Goal: Navigation & Orientation: Find specific page/section

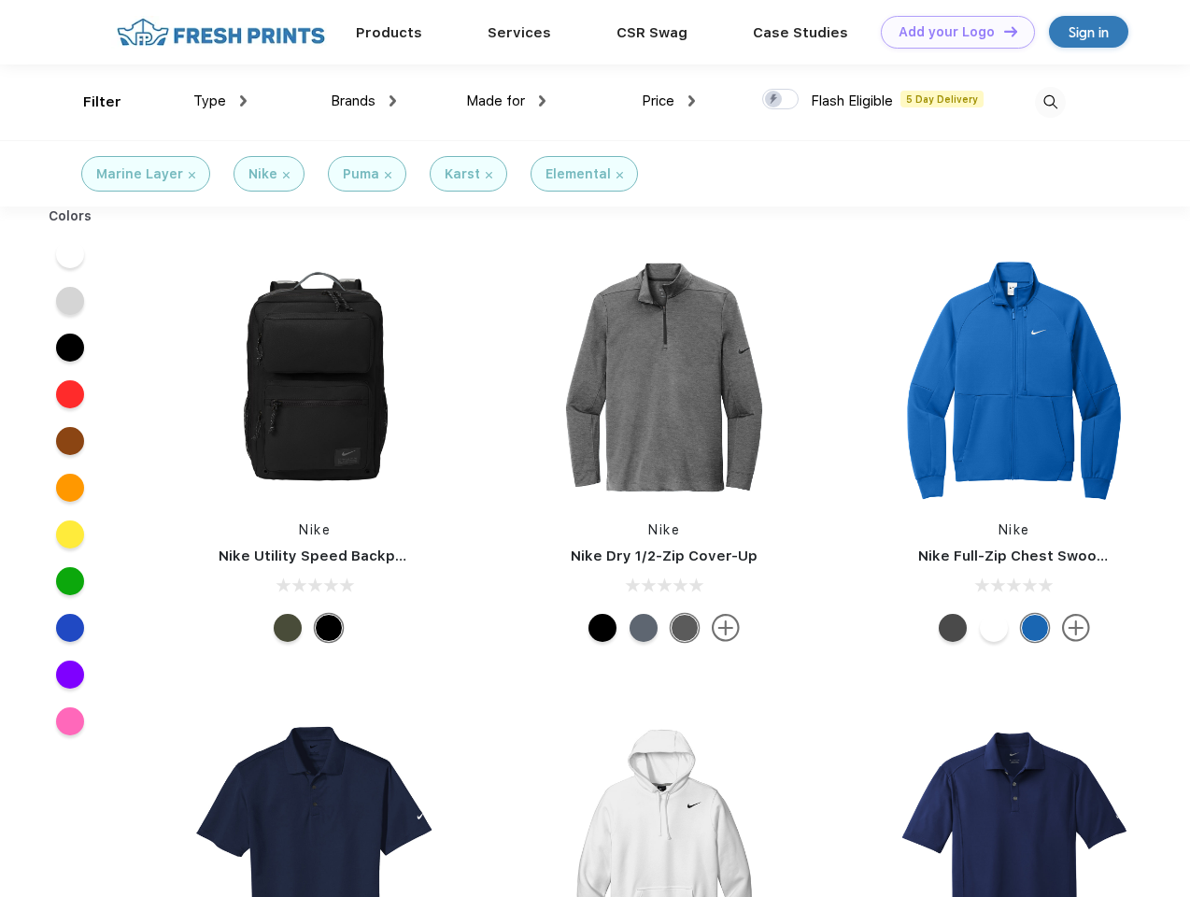
click at [951, 32] on link "Add your Logo Design Tool" at bounding box center [958, 32] width 154 height 33
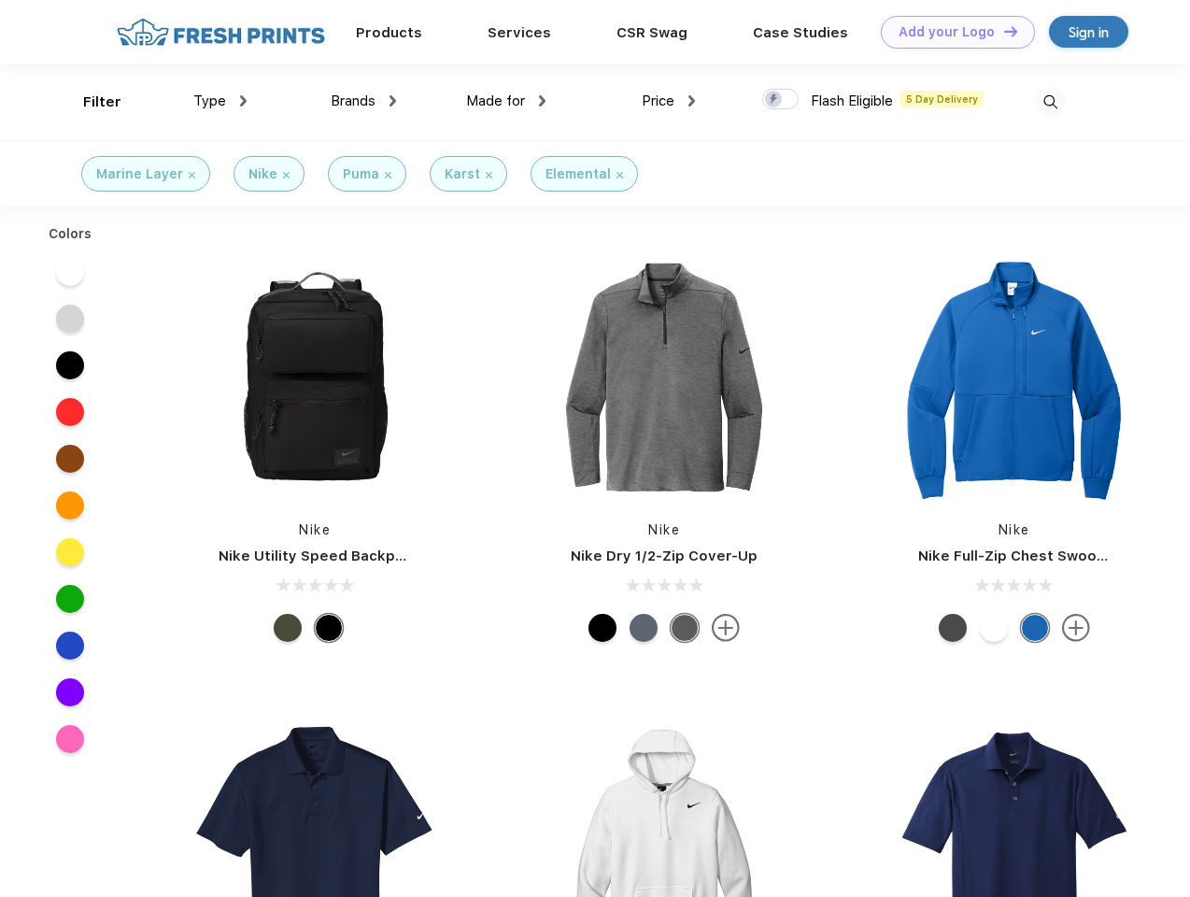
click at [0, 0] on div "Design Tool" at bounding box center [0, 0] width 0 height 0
click at [1002, 31] on link "Add your Logo Design Tool" at bounding box center [958, 32] width 154 height 33
click at [90, 102] on div "Filter" at bounding box center [102, 102] width 38 height 21
click at [220, 101] on span "Type" at bounding box center [209, 100] width 33 height 17
click at [363, 101] on span "Brands" at bounding box center [353, 100] width 45 height 17
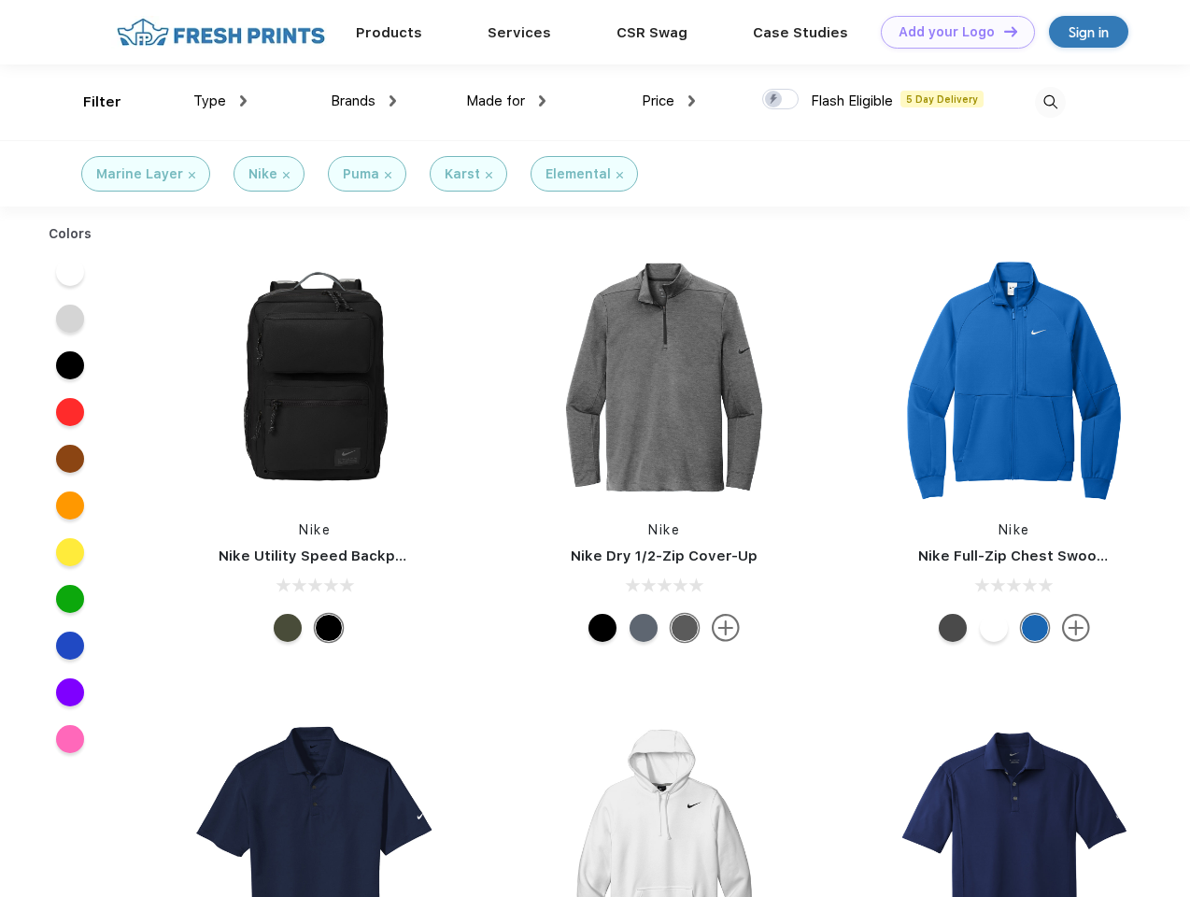
click at [506, 101] on span "Made for" at bounding box center [495, 100] width 59 height 17
click at [669, 101] on span "Price" at bounding box center [658, 100] width 33 height 17
click at [781, 100] on div at bounding box center [780, 99] width 36 height 21
click at [774, 100] on input "checkbox" at bounding box center [768, 94] width 12 height 12
click at [1050, 102] on img at bounding box center [1050, 102] width 31 height 31
